Goal: Information Seeking & Learning: Learn about a topic

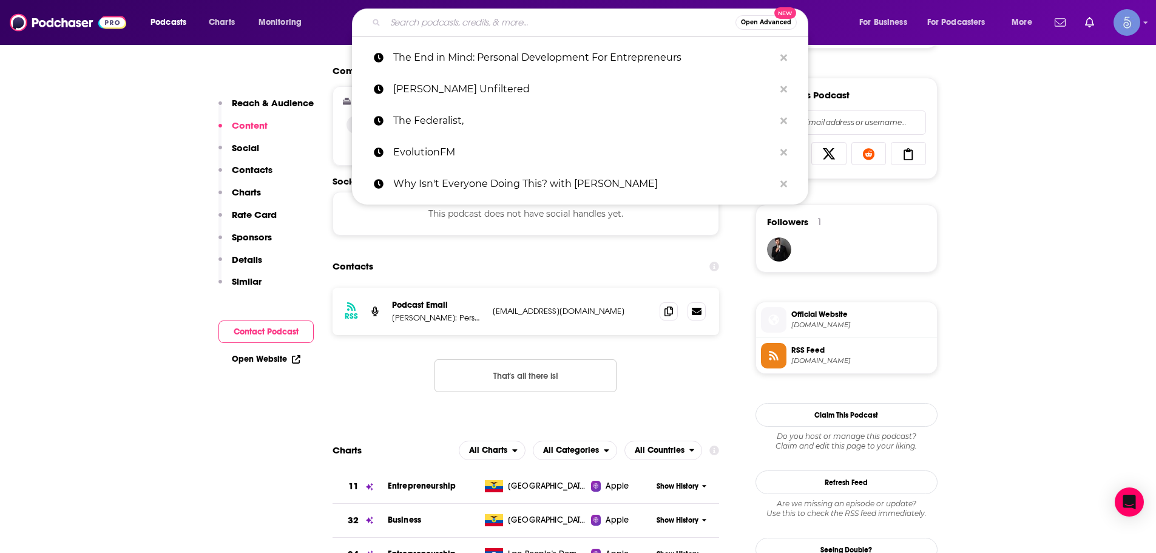
type input "WSJ Your Money Briefing"
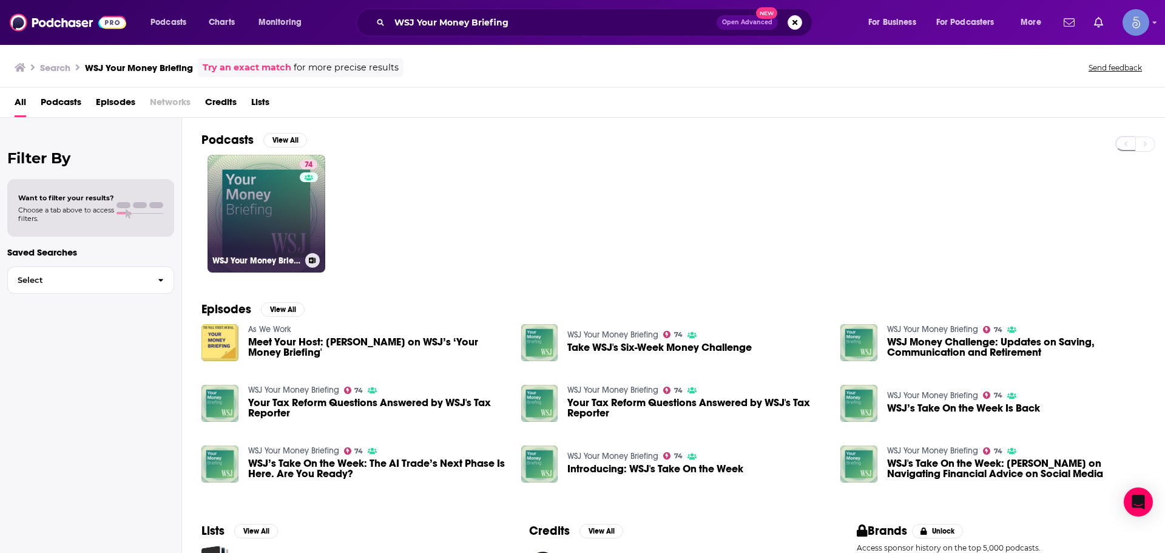
click at [230, 223] on link "74 WSJ Your Money Briefing" at bounding box center [267, 214] width 118 height 118
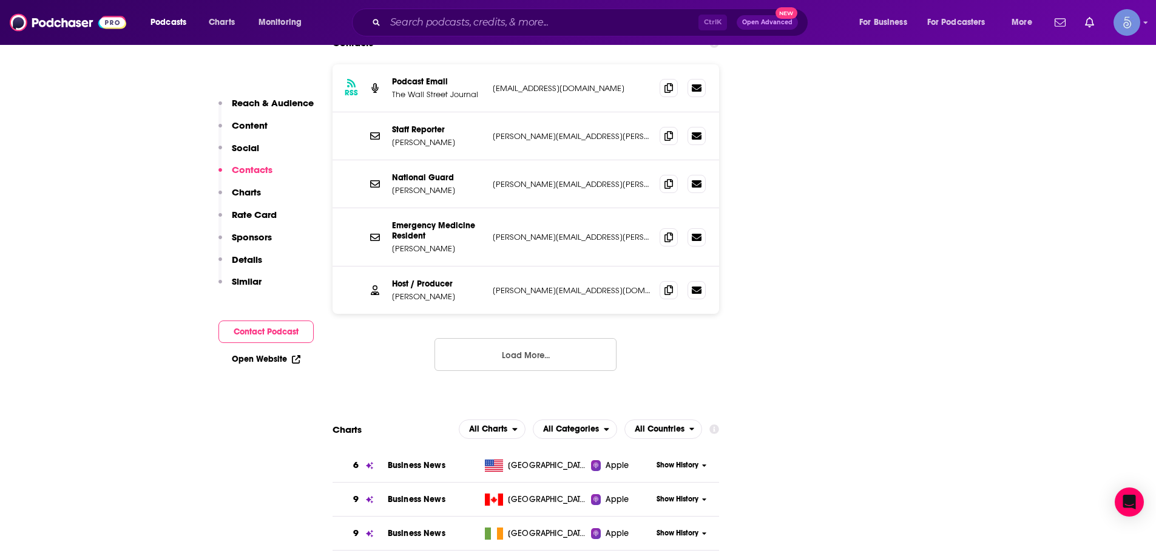
scroll to position [1275, 0]
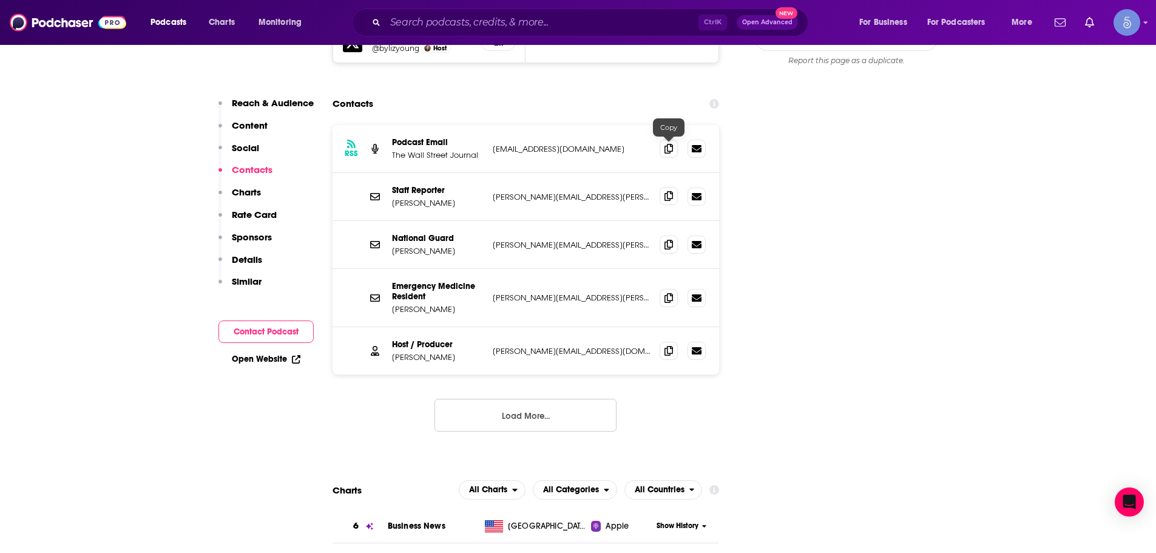
click at [666, 191] on icon at bounding box center [669, 196] width 8 height 10
click at [673, 345] on icon at bounding box center [669, 350] width 8 height 10
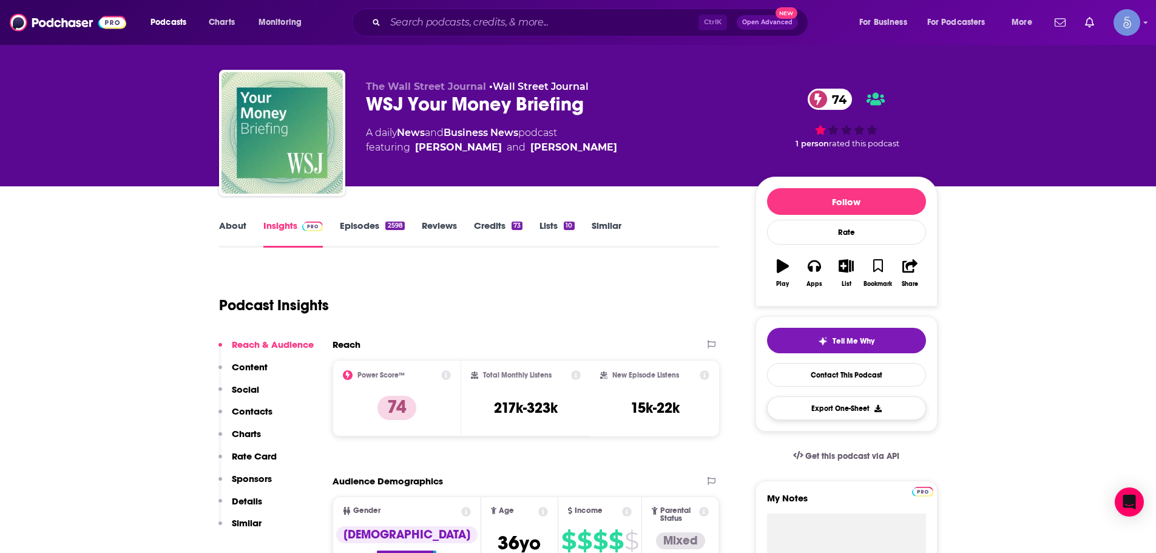
scroll to position [0, 0]
